Goal: Check status: Check status

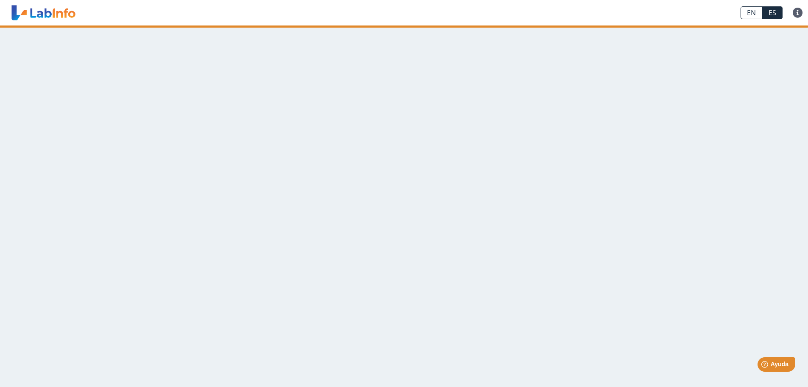
click at [332, 155] on main at bounding box center [404, 205] width 808 height 361
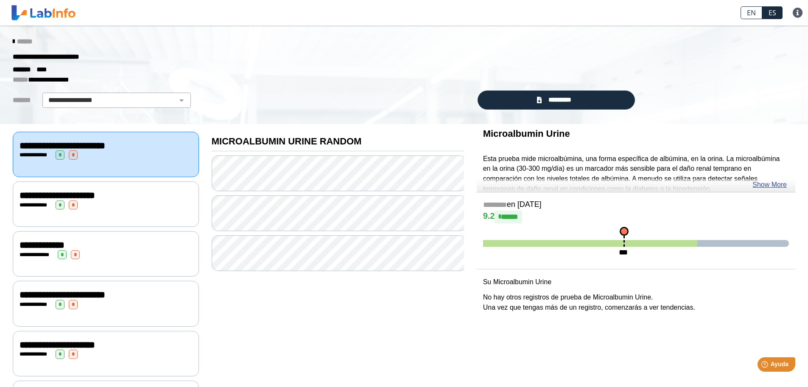
click at [346, 345] on div "**********" at bounding box center [337, 352] width 265 height 456
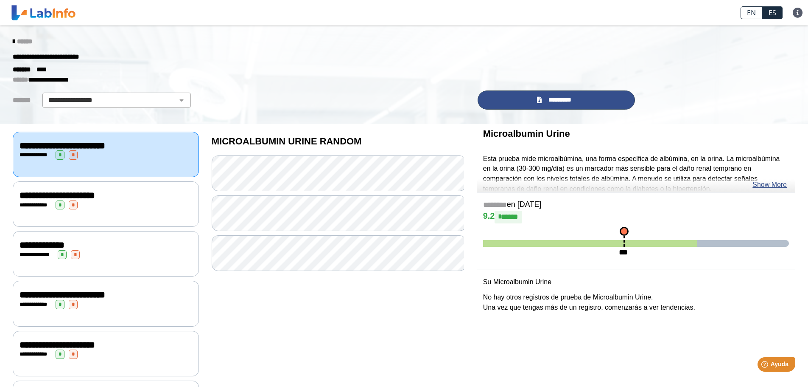
click at [583, 101] on link "*********" at bounding box center [557, 99] width 158 height 19
